Goal: Task Accomplishment & Management: Manage account settings

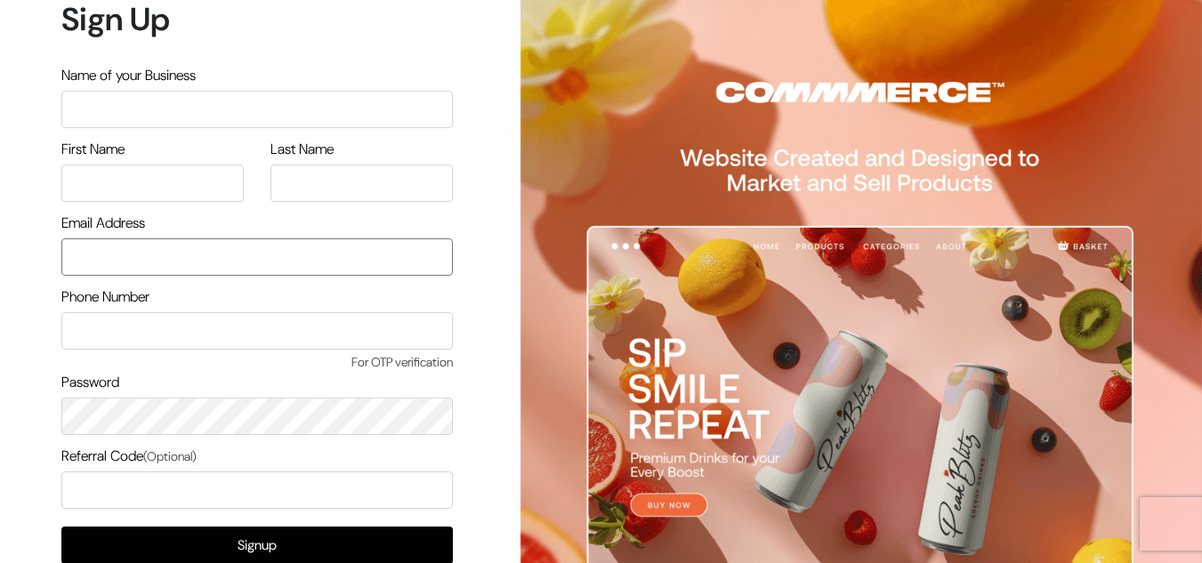
type input "[EMAIL_ADDRESS][DOMAIN_NAME]"
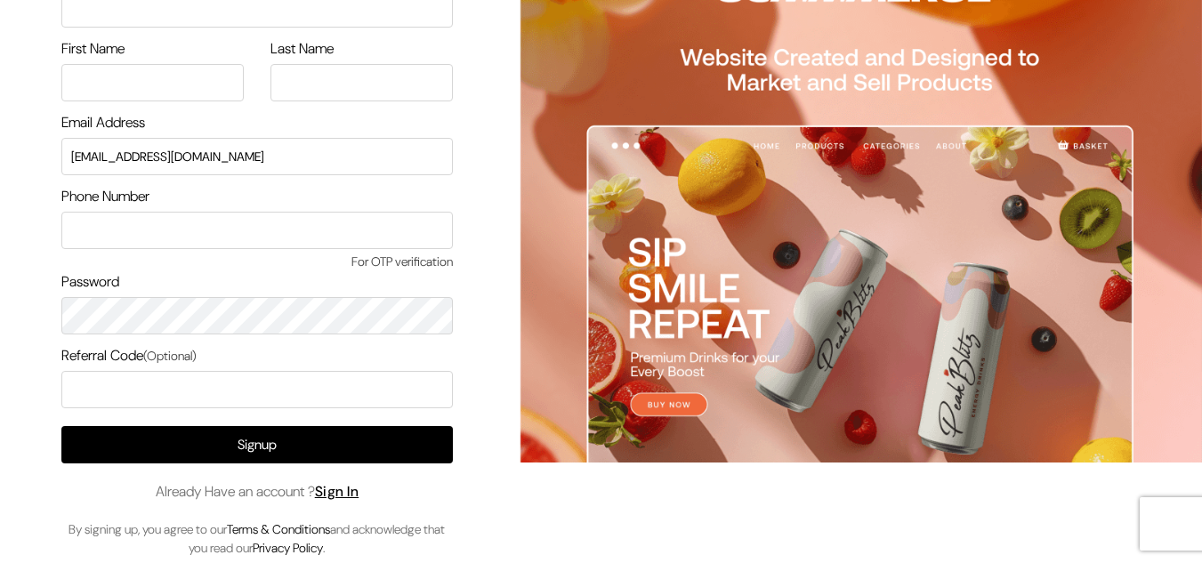
scroll to position [101, 0]
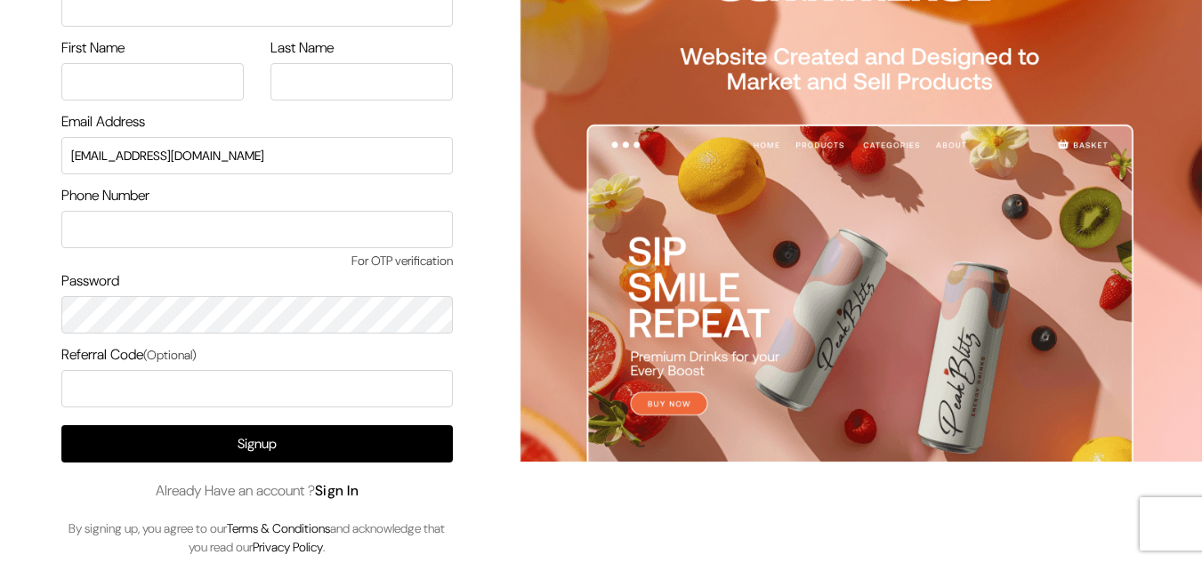
click at [351, 486] on link "Sign In" at bounding box center [337, 490] width 44 height 19
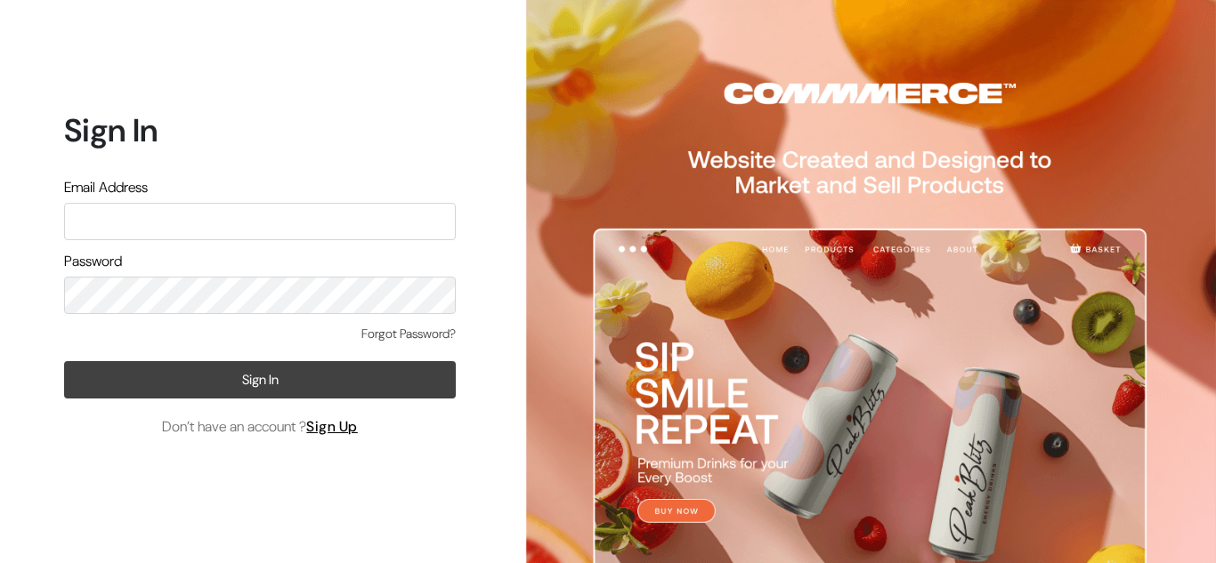
type input "[EMAIL_ADDRESS][DOMAIN_NAME]"
click at [253, 385] on button "Sign In" at bounding box center [260, 379] width 392 height 37
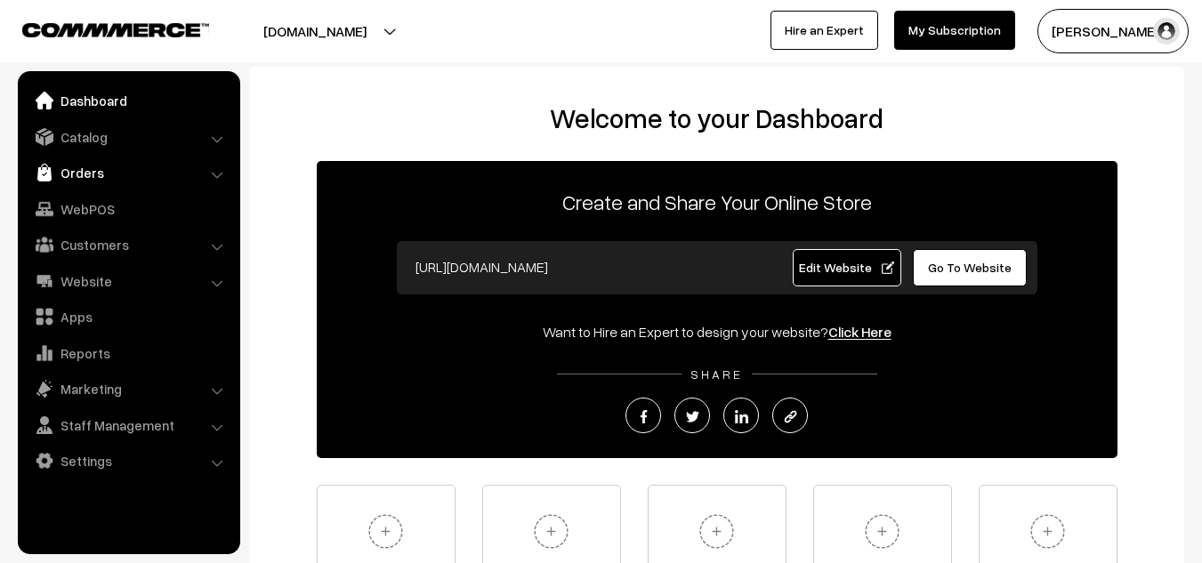
click at [75, 158] on link "Orders" at bounding box center [128, 173] width 212 height 32
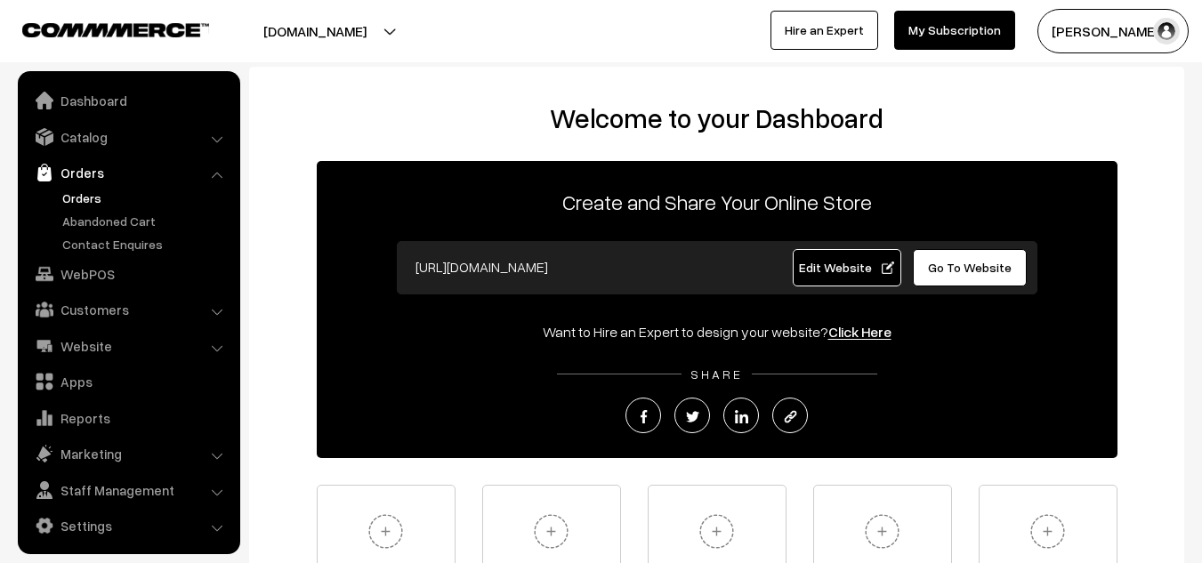
click at [79, 189] on link "Orders" at bounding box center [146, 198] width 176 height 19
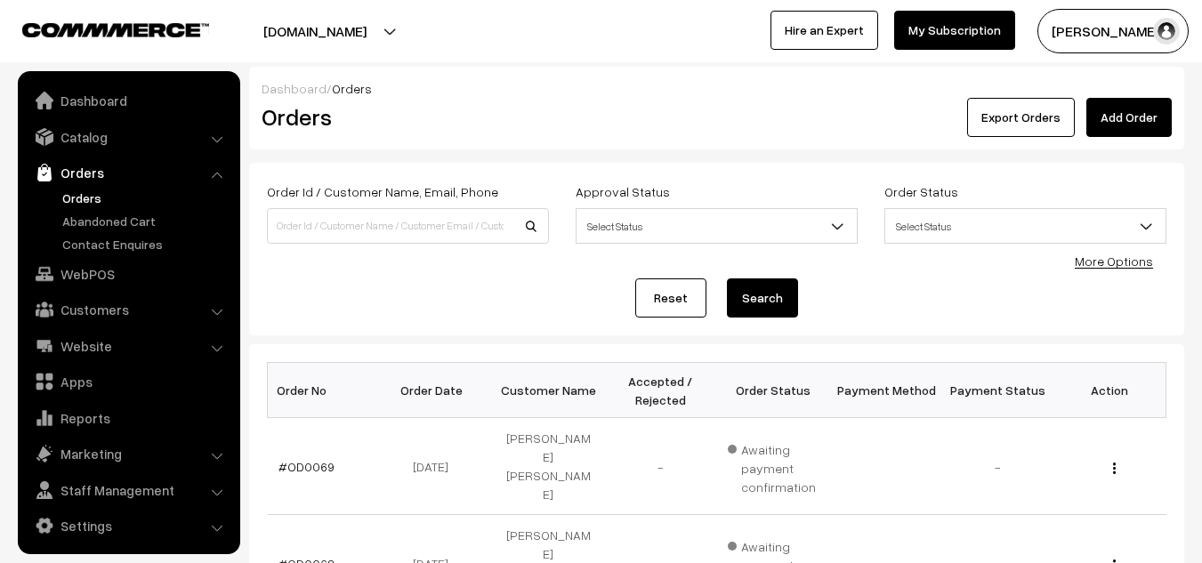
scroll to position [5, 0]
